Goal: Find specific page/section: Find specific page/section

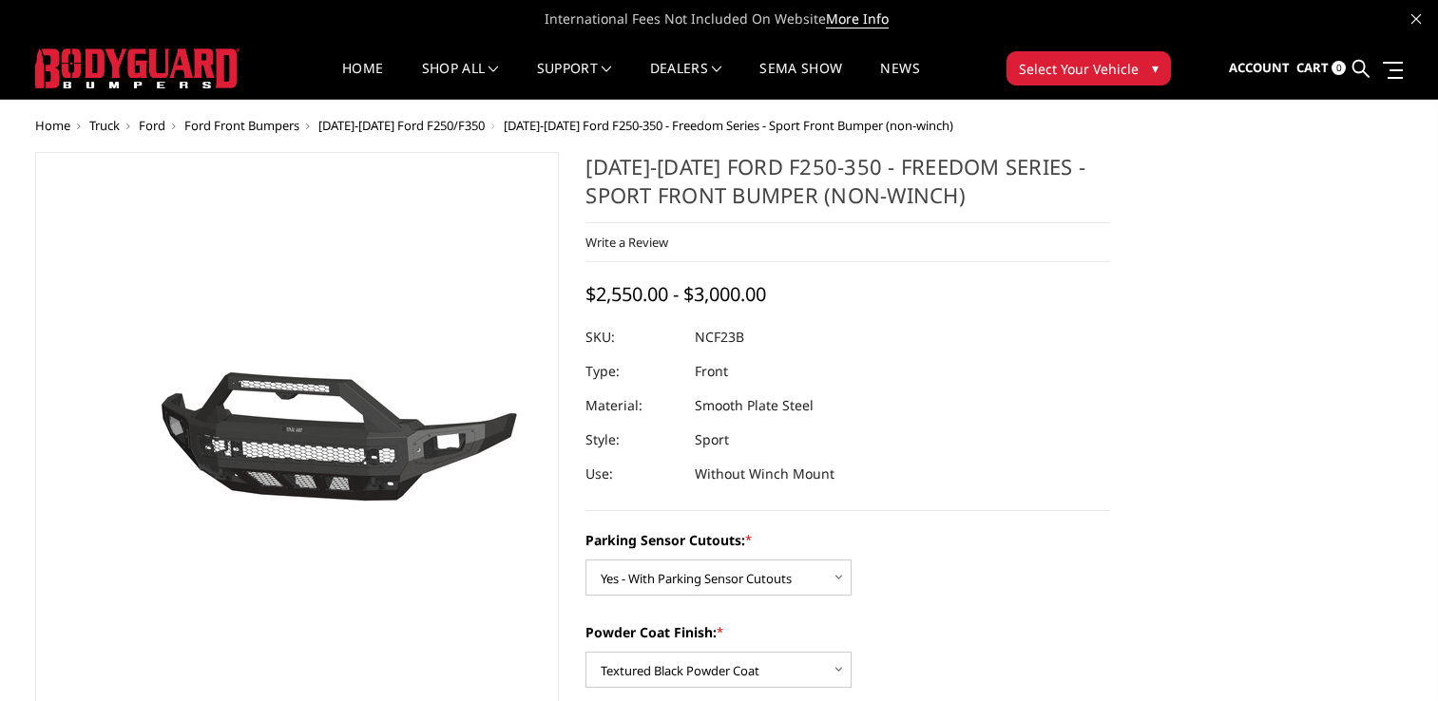
select select "2571"
select select "2573"
select select "2574"
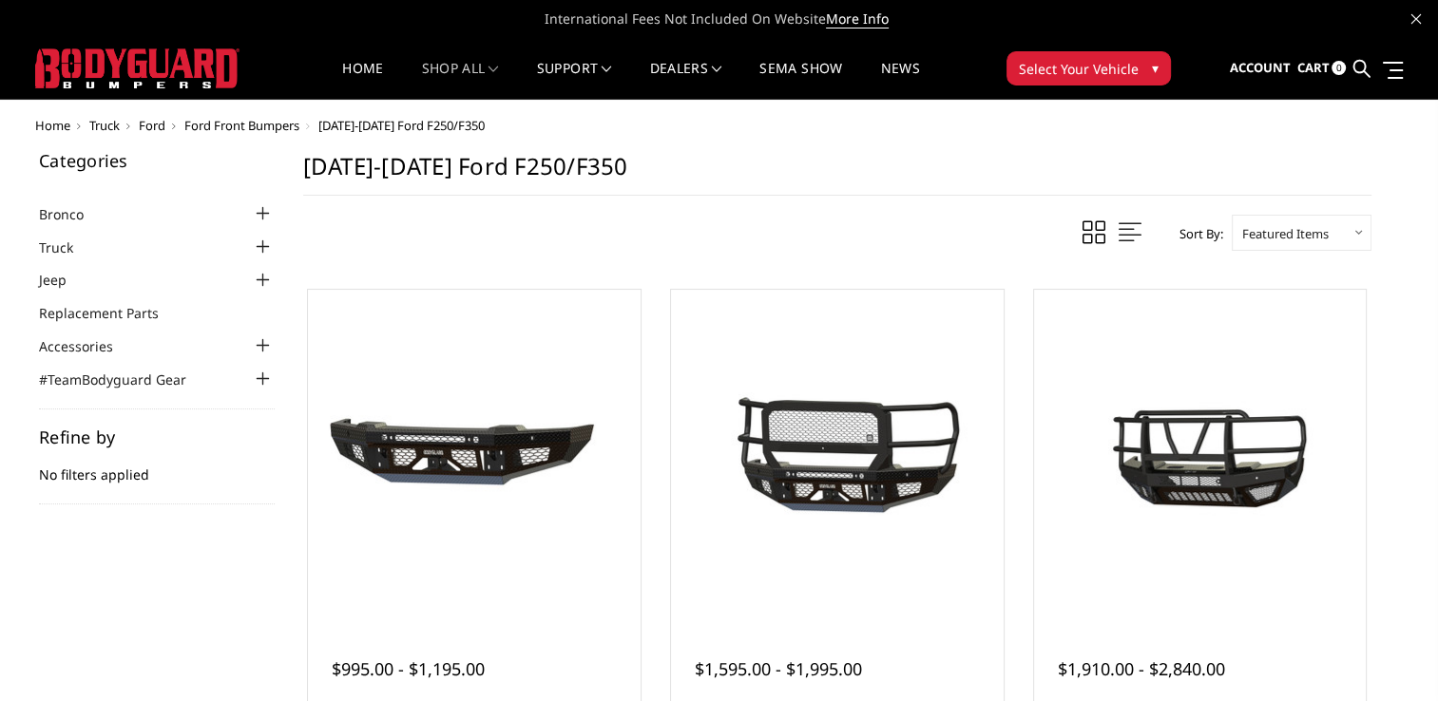
click at [262, 240] on div at bounding box center [263, 247] width 23 height 23
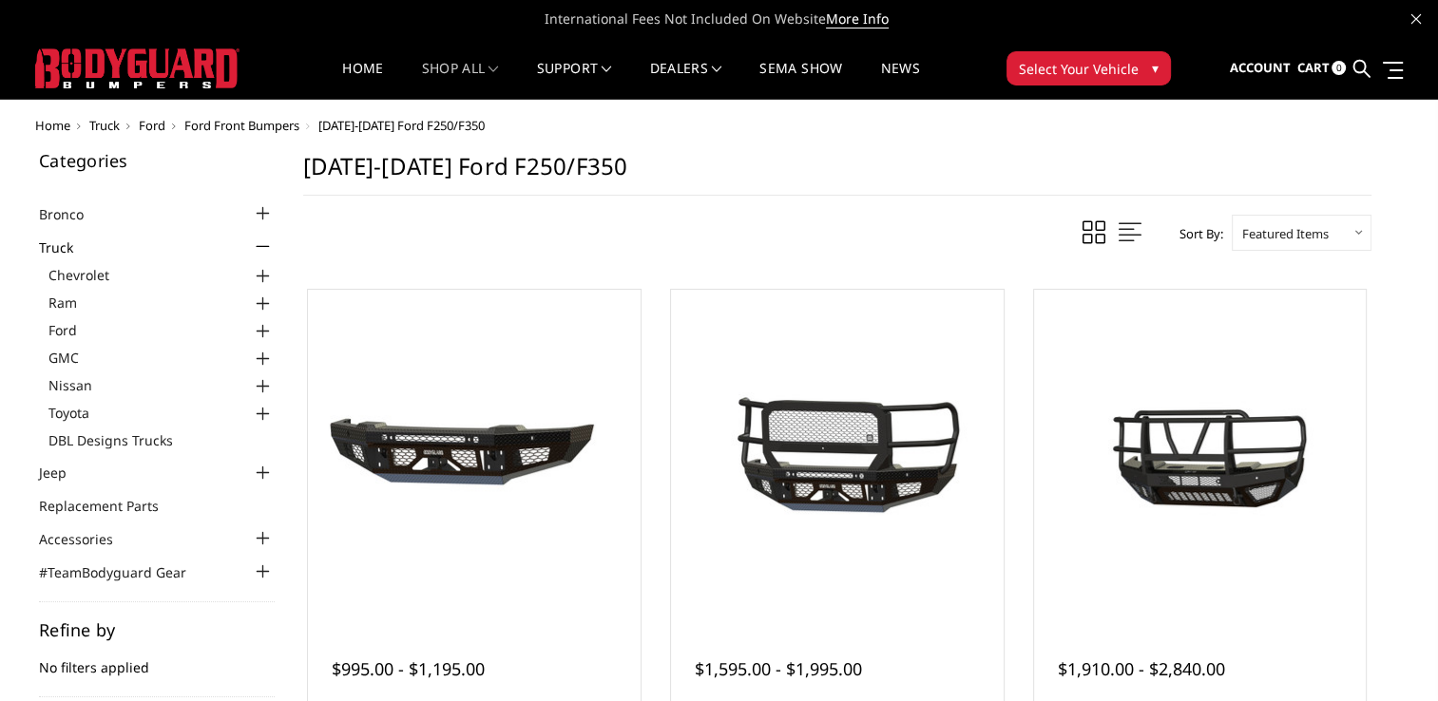
click at [262, 333] on div at bounding box center [263, 331] width 23 height 23
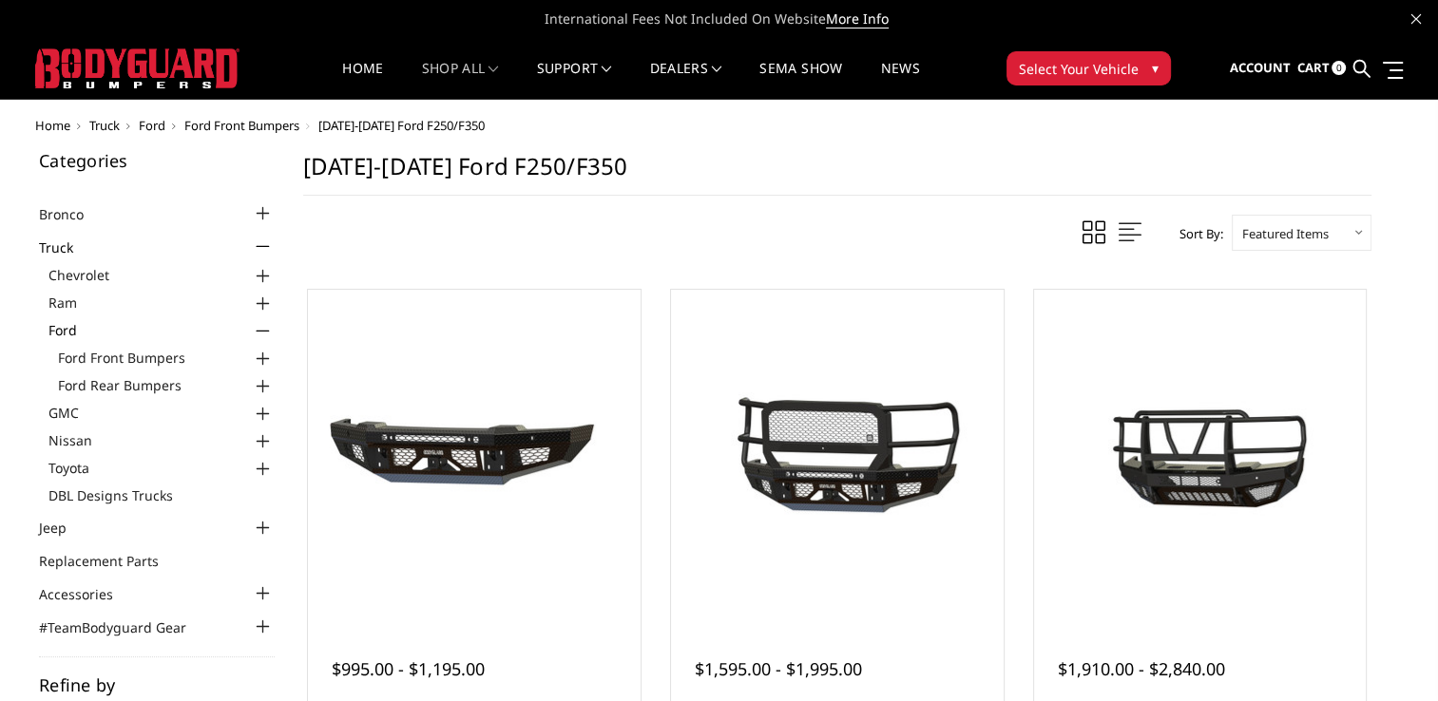
click at [262, 361] on div at bounding box center [263, 359] width 23 height 23
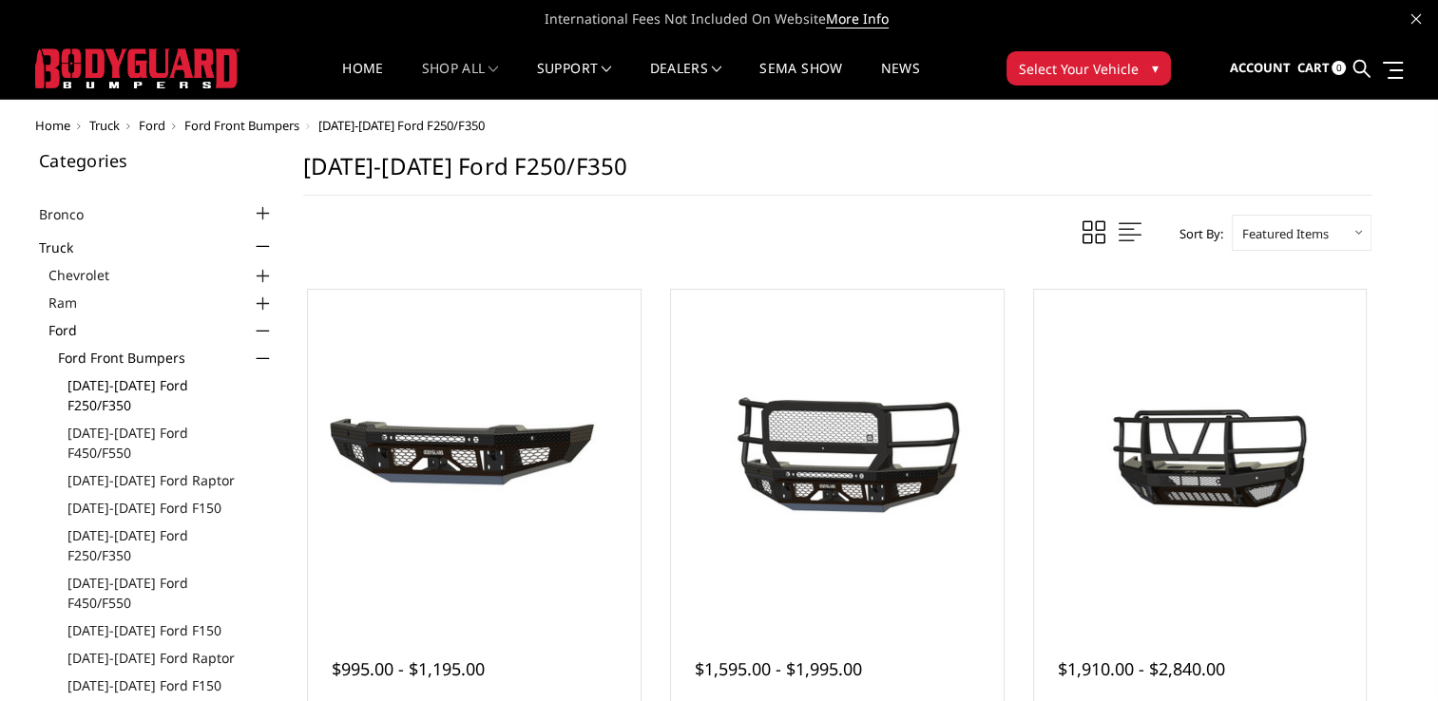
click at [143, 386] on link "[DATE]-[DATE] Ford F250/F350" at bounding box center [170, 395] width 207 height 40
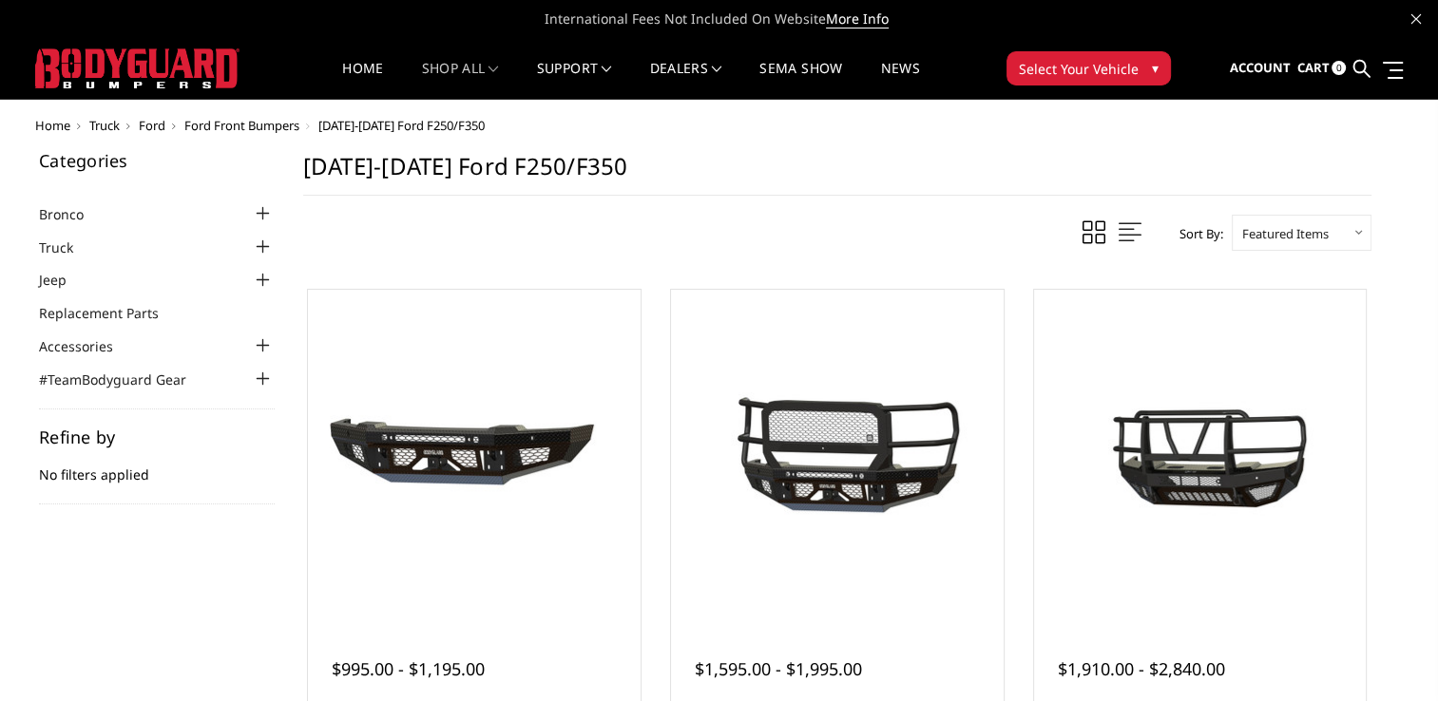
click at [260, 249] on div at bounding box center [263, 247] width 23 height 23
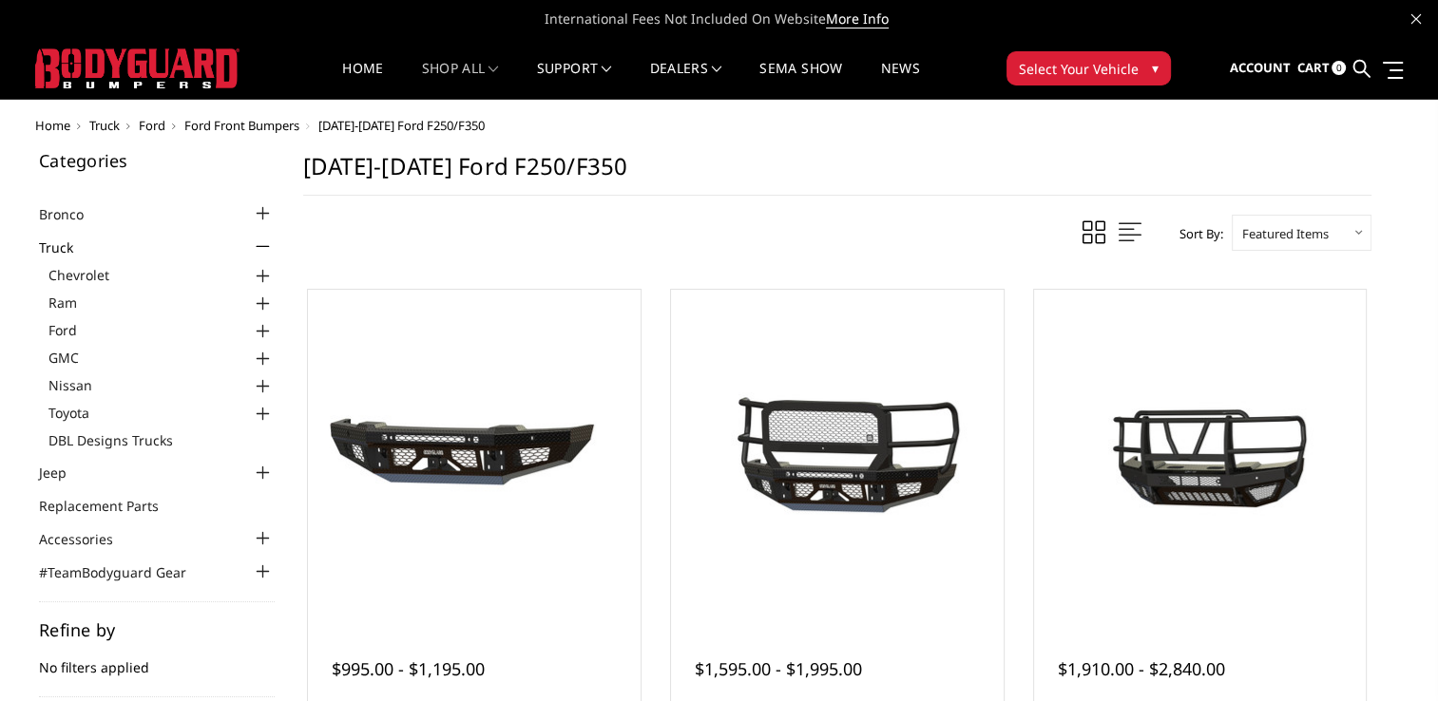
click at [262, 329] on div at bounding box center [263, 331] width 23 height 23
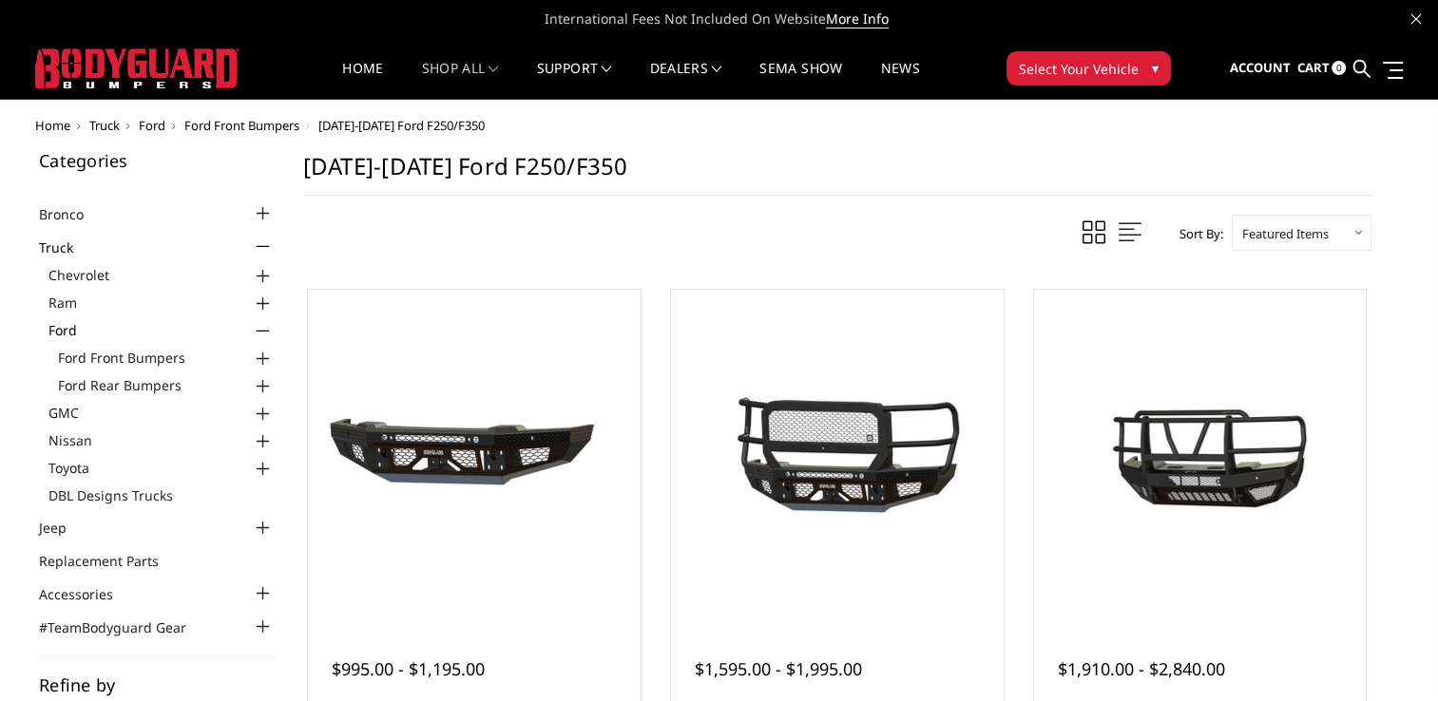
click at [265, 386] on div at bounding box center [263, 386] width 23 height 23
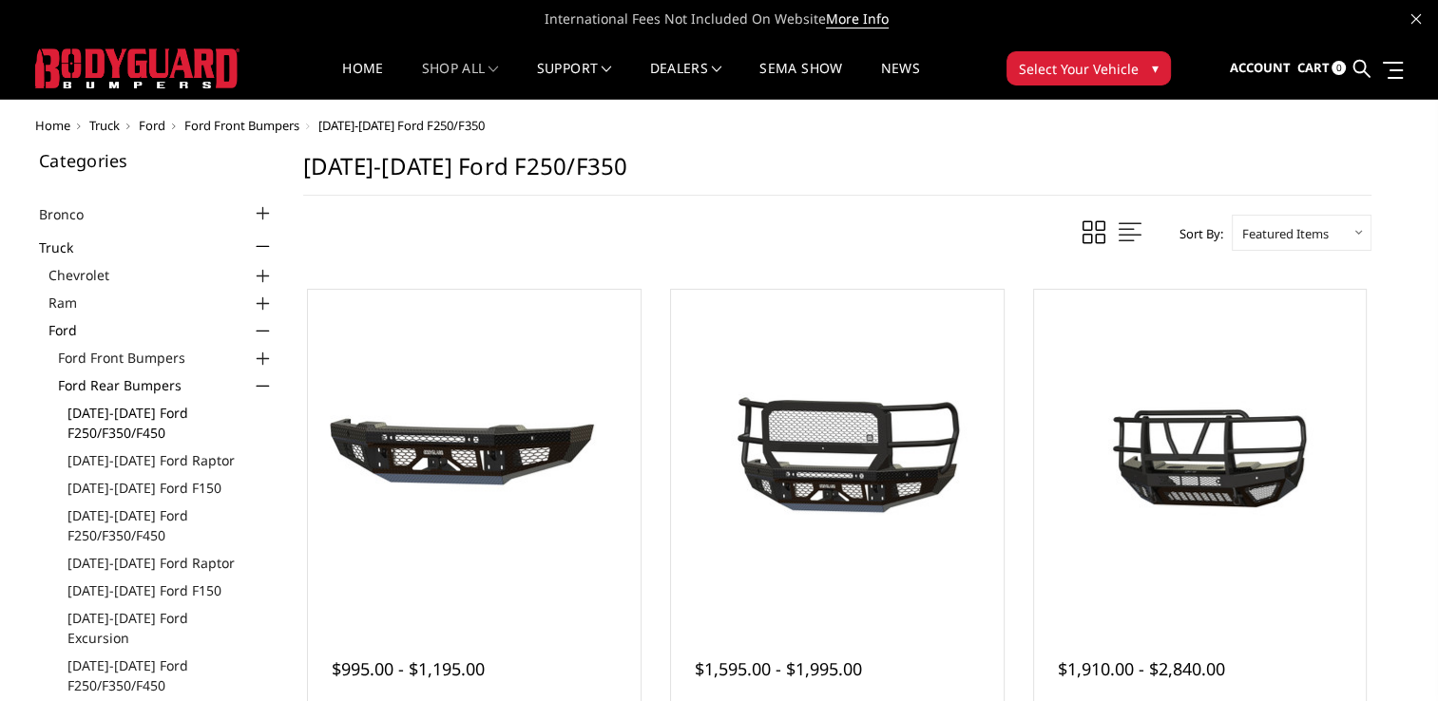
click at [124, 412] on link "[DATE]-[DATE] Ford F250/F350/F450" at bounding box center [170, 423] width 207 height 40
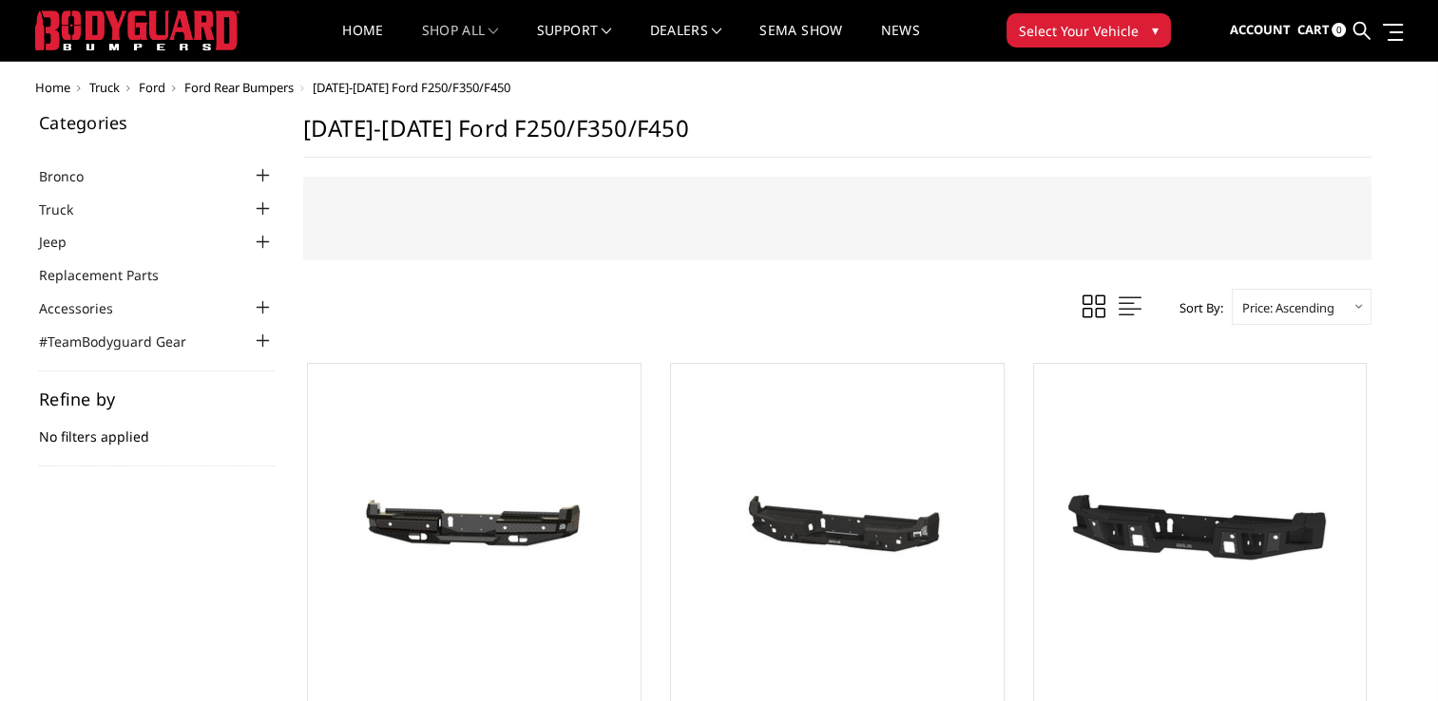
scroll to position [215, 0]
